Goal: Navigation & Orientation: Find specific page/section

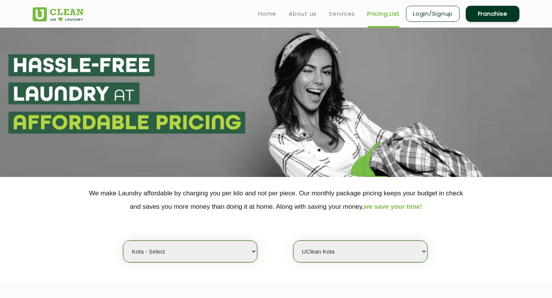
select select "202"
select select "598"
click at [277, 248] on div "Select city Aalo Agartala Agra Ahmedabad Akola Aligarh Alwar - UClean Select Am…" at bounding box center [276, 238] width 498 height 49
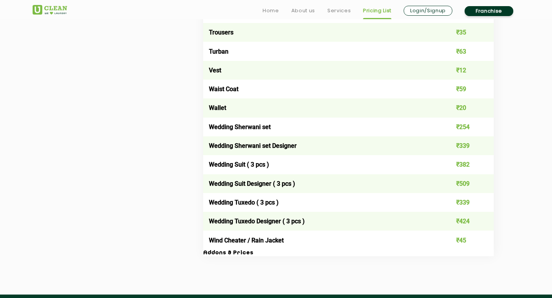
scroll to position [1643, 0]
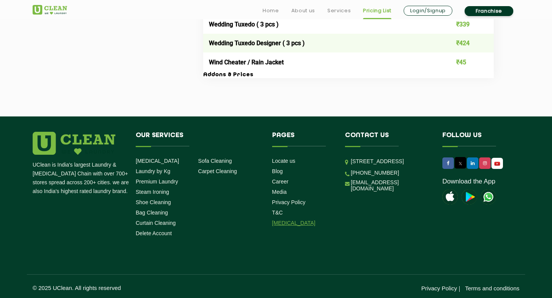
click at [285, 220] on link "[MEDICAL_DATA]" at bounding box center [293, 223] width 43 height 6
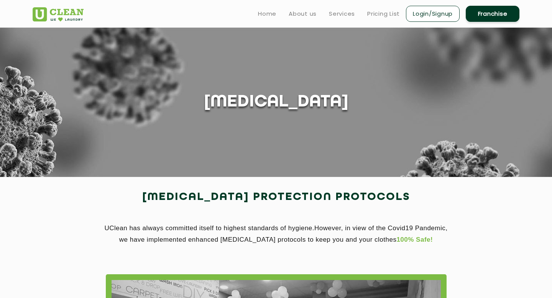
click at [276, 173] on section "covid 19" at bounding box center [276, 103] width 552 height 150
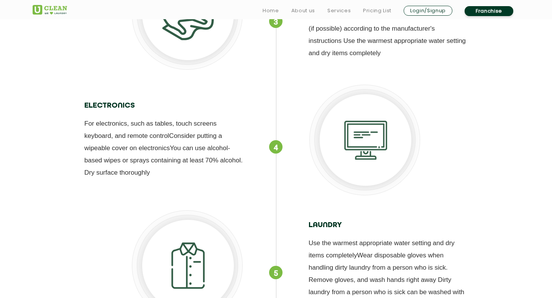
scroll to position [1791, 0]
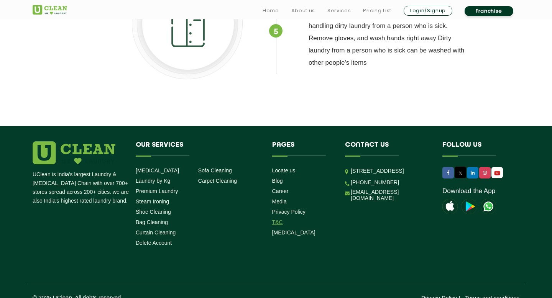
click at [280, 219] on link "T&C" at bounding box center [277, 222] width 11 height 6
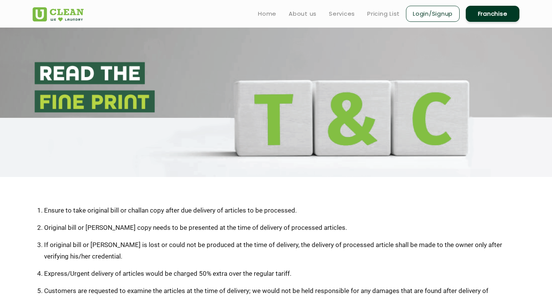
click at [280, 212] on li "Ensure to take original bill or challan copy after due delivery of articles to …" at bounding box center [281, 211] width 475 height 12
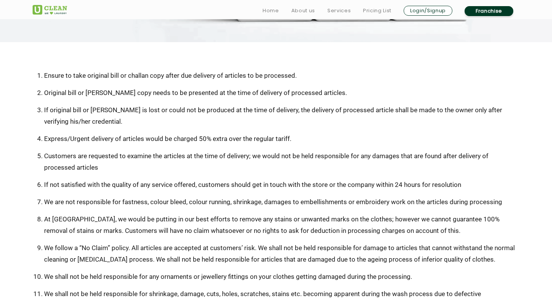
scroll to position [538, 0]
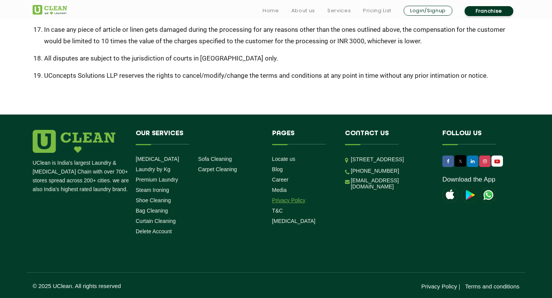
click at [280, 202] on link "Privacy Policy" at bounding box center [288, 200] width 33 height 6
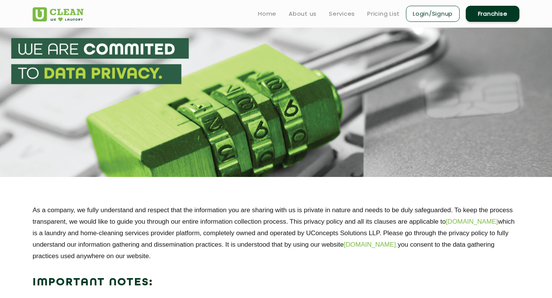
click at [388, 12] on link "Pricing List" at bounding box center [383, 13] width 33 height 9
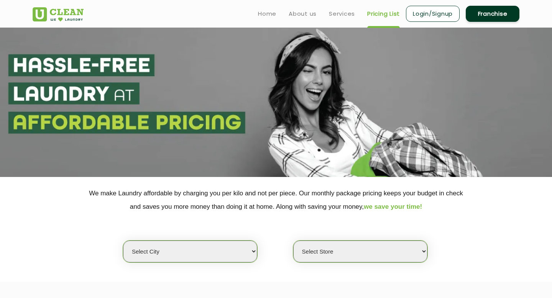
select select "0"
click at [275, 243] on div "Select city Aalo Agartala Agra Ahmedabad Akola Aligarh Alwar - UClean Select Am…" at bounding box center [276, 238] width 498 height 49
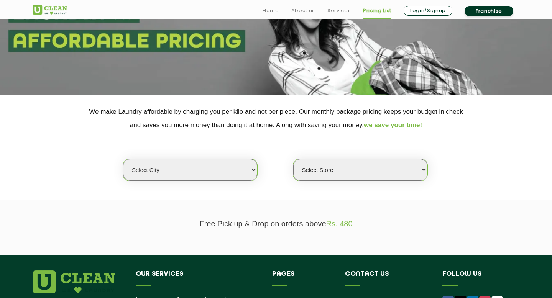
scroll to position [223, 0]
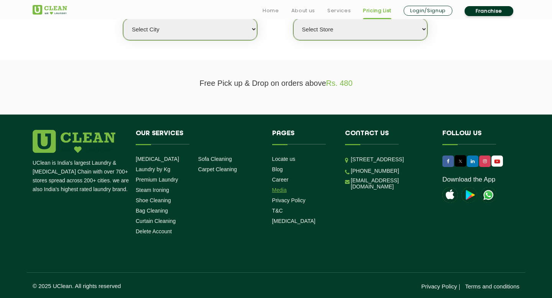
click at [281, 191] on link "Media" at bounding box center [279, 190] width 15 height 6
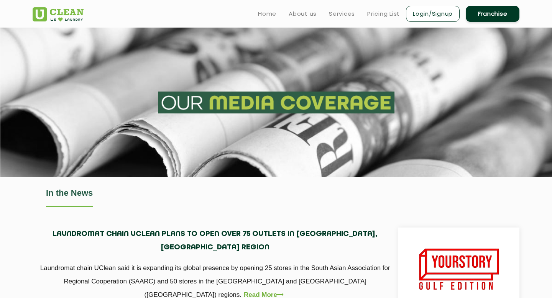
click at [281, 191] on div "In the News" at bounding box center [276, 198] width 487 height 20
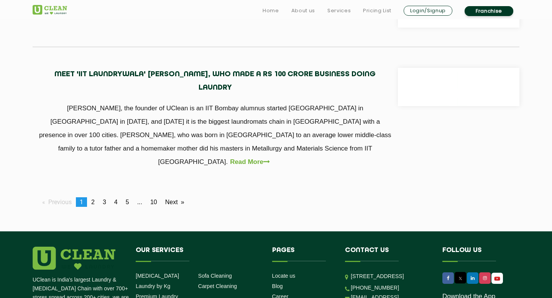
scroll to position [729, 0]
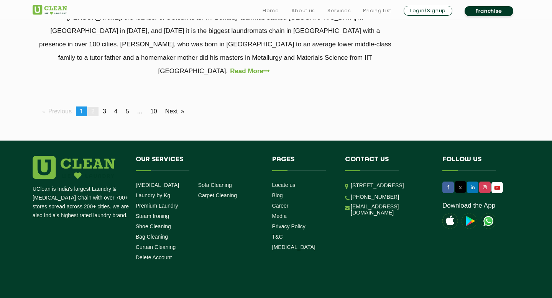
click at [95, 108] on span "2" at bounding box center [92, 111] width 3 height 7
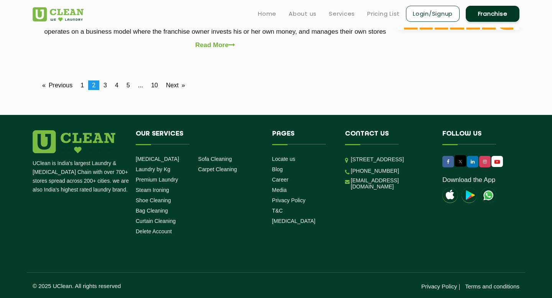
scroll to position [0, 0]
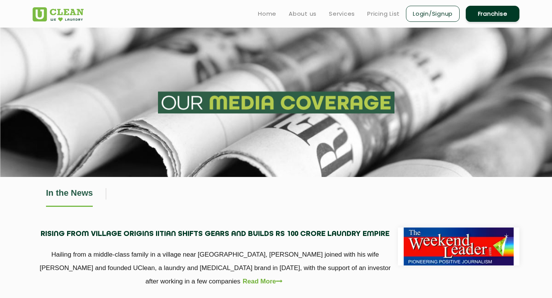
click at [278, 195] on div "In the News" at bounding box center [276, 198] width 487 height 20
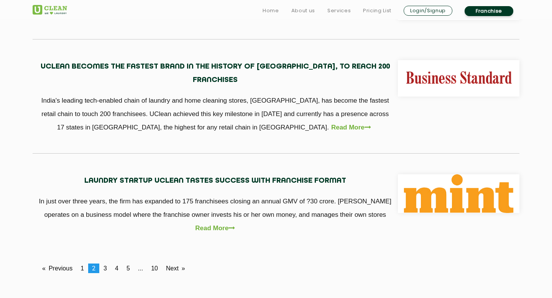
scroll to position [695, 0]
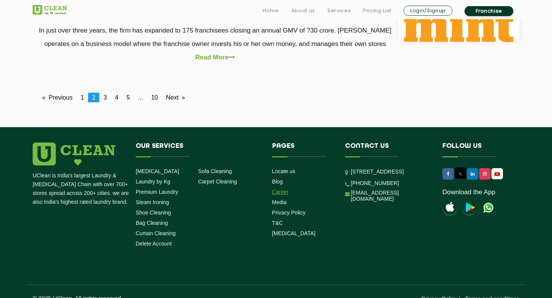
click at [278, 189] on link "Career" at bounding box center [280, 192] width 16 height 6
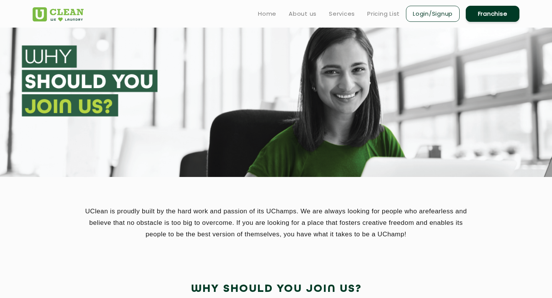
click at [278, 183] on section "UClean is proudly built by the hard work and passion of its UChamps. We are alw…" at bounding box center [276, 223] width 552 height 92
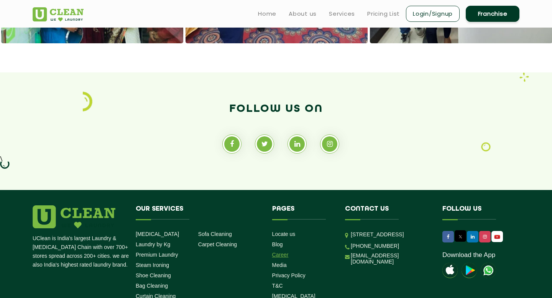
scroll to position [653, 0]
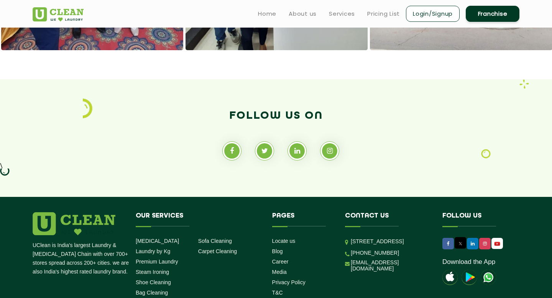
click at [279, 195] on section "Follow us on \" at bounding box center [276, 138] width 552 height 118
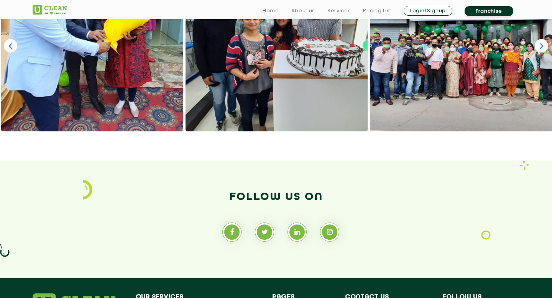
scroll to position [735, 0]
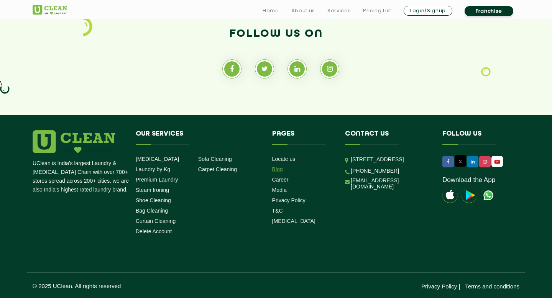
click at [279, 170] on link "Blog" at bounding box center [277, 169] width 11 height 6
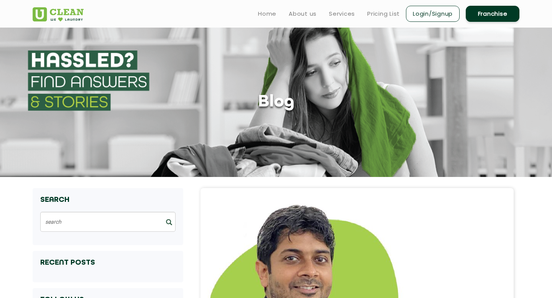
click at [279, 170] on section "Blog" at bounding box center [276, 103] width 552 height 150
click at [279, 169] on section "Blog" at bounding box center [276, 103] width 552 height 150
click at [344, 14] on link "Services" at bounding box center [342, 13] width 26 height 9
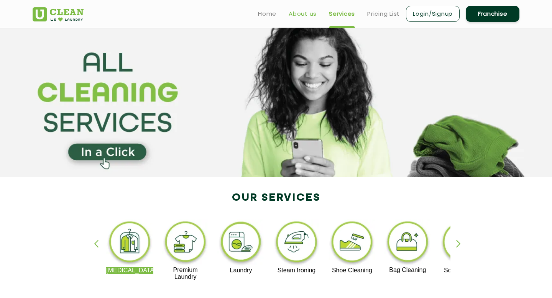
click at [299, 12] on link "About us" at bounding box center [303, 13] width 28 height 9
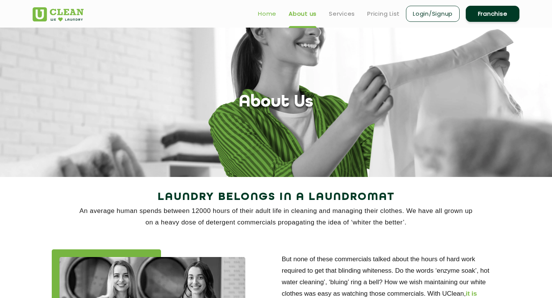
click at [275, 13] on link "Home" at bounding box center [267, 13] width 18 height 9
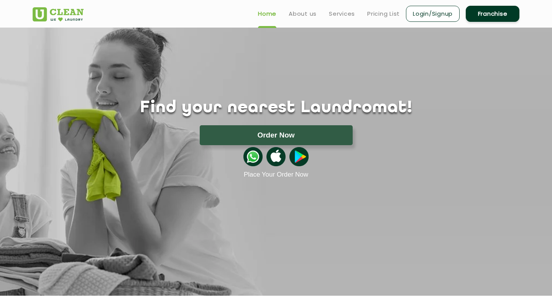
click at [70, 19] on img at bounding box center [58, 14] width 51 height 14
click at [289, 104] on h1 "Find your nearest Laundromat!" at bounding box center [276, 108] width 498 height 19
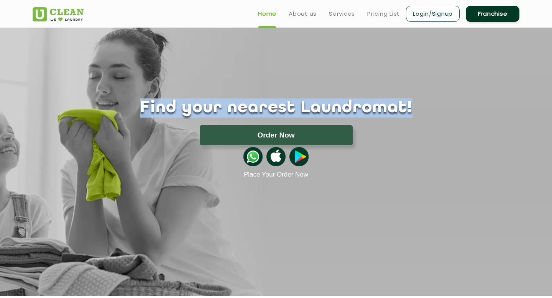
click at [289, 104] on h1 "Find your nearest Laundromat!" at bounding box center [276, 108] width 498 height 19
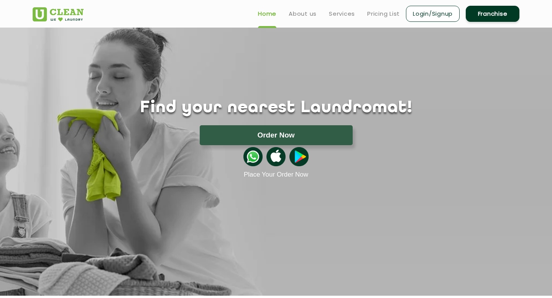
click at [354, 206] on section "Find your nearest Laundromat! Please select the location Order Now Place Your O…" at bounding box center [276, 162] width 552 height 268
click at [324, 207] on section "Find your nearest Laundromat! Please select the location Order Now Place Your O…" at bounding box center [276, 162] width 552 height 268
click at [274, 174] on link "Place Your Order Now" at bounding box center [276, 175] width 64 height 8
